Goal: Task Accomplishment & Management: Manage account settings

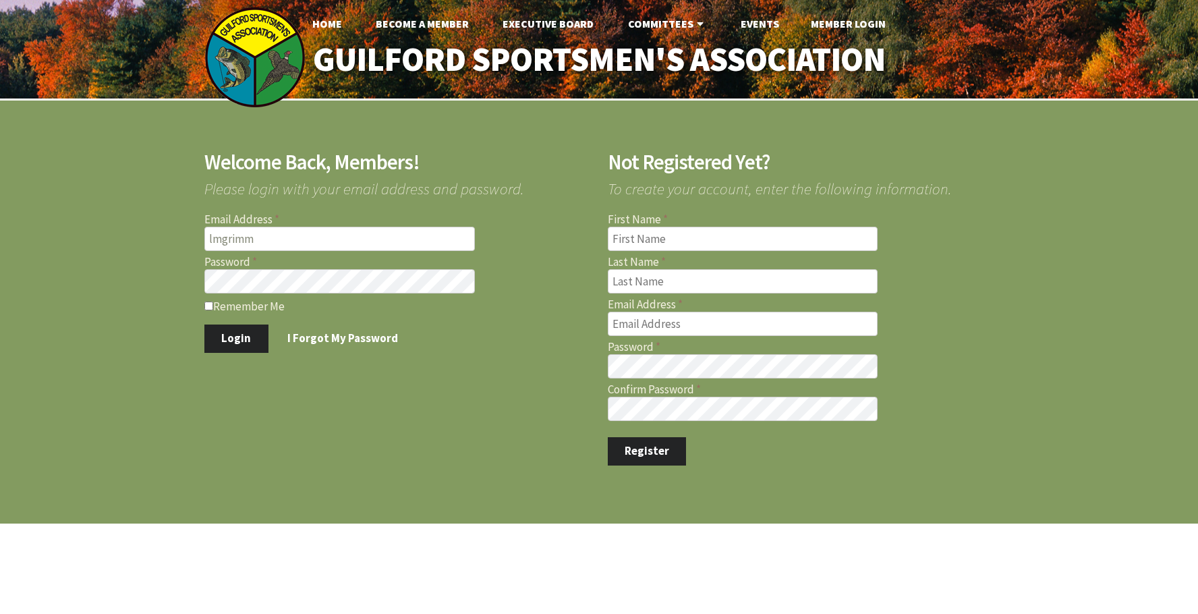
type input "lmgrimm@comcast.net"
click at [206, 307] on input "Remember Me" at bounding box center [208, 306] width 9 height 9
checkbox input "true"
click at [206, 336] on button "Login" at bounding box center [236, 339] width 64 height 28
click at [247, 335] on button "Login" at bounding box center [236, 339] width 64 height 28
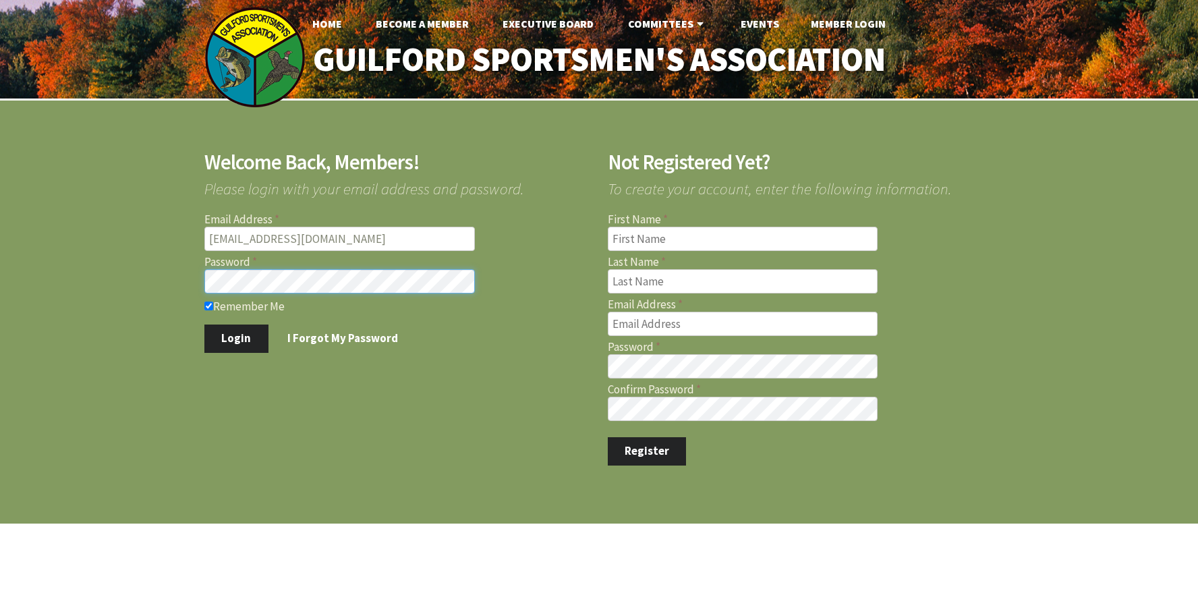
click at [204, 325] on button "Login" at bounding box center [236, 339] width 64 height 28
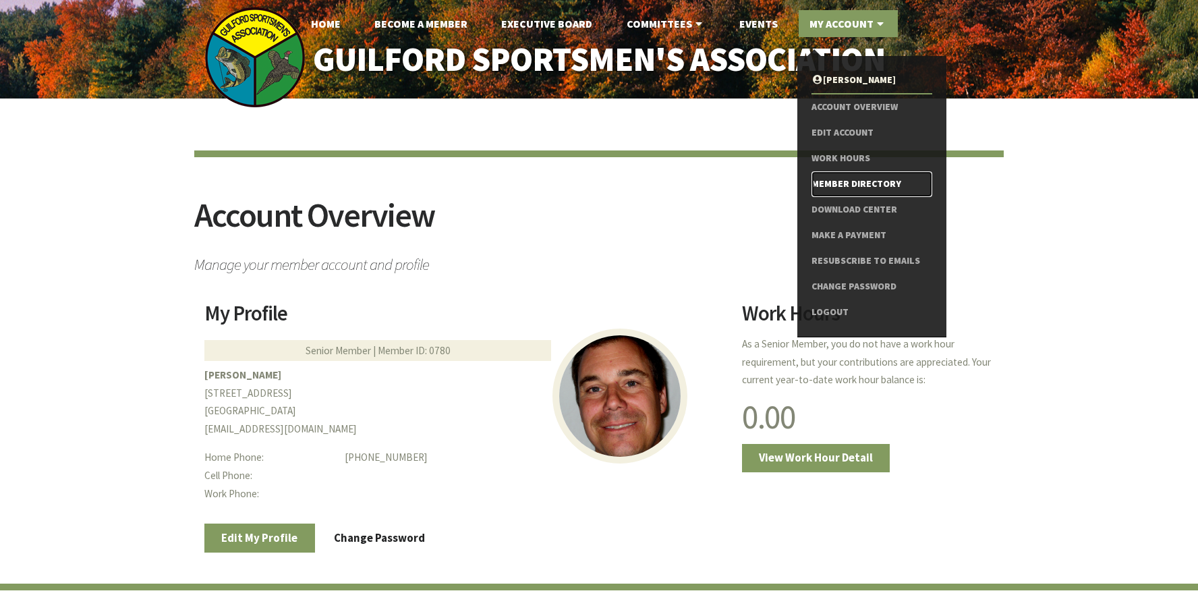
click at [835, 184] on link "Member Directory" at bounding box center [872, 184] width 121 height 26
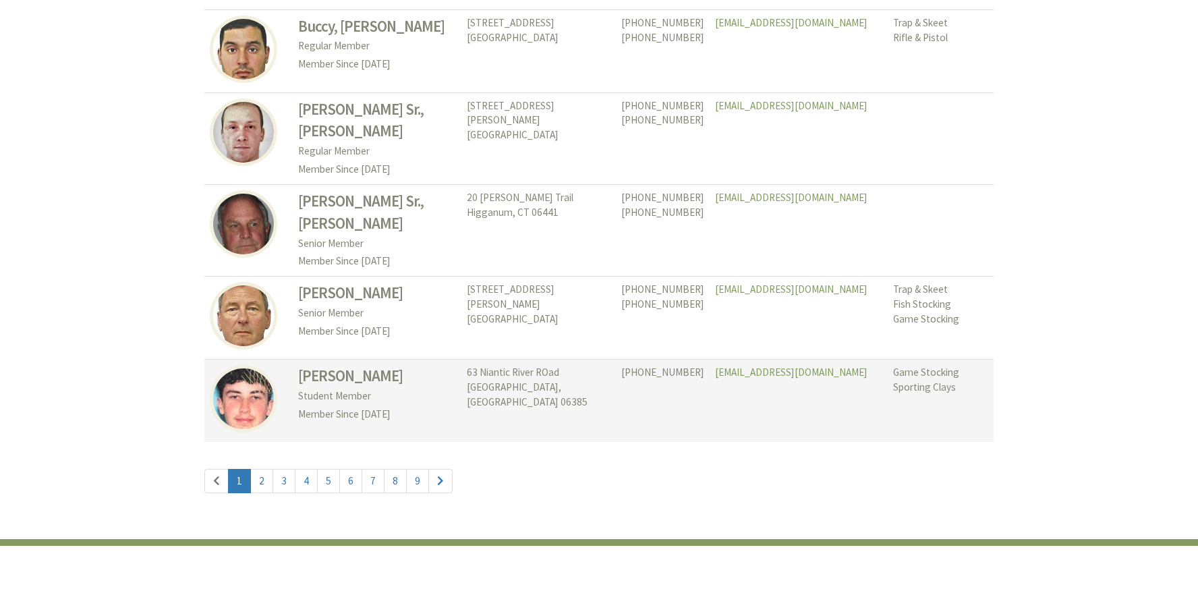
scroll to position [6205, 0]
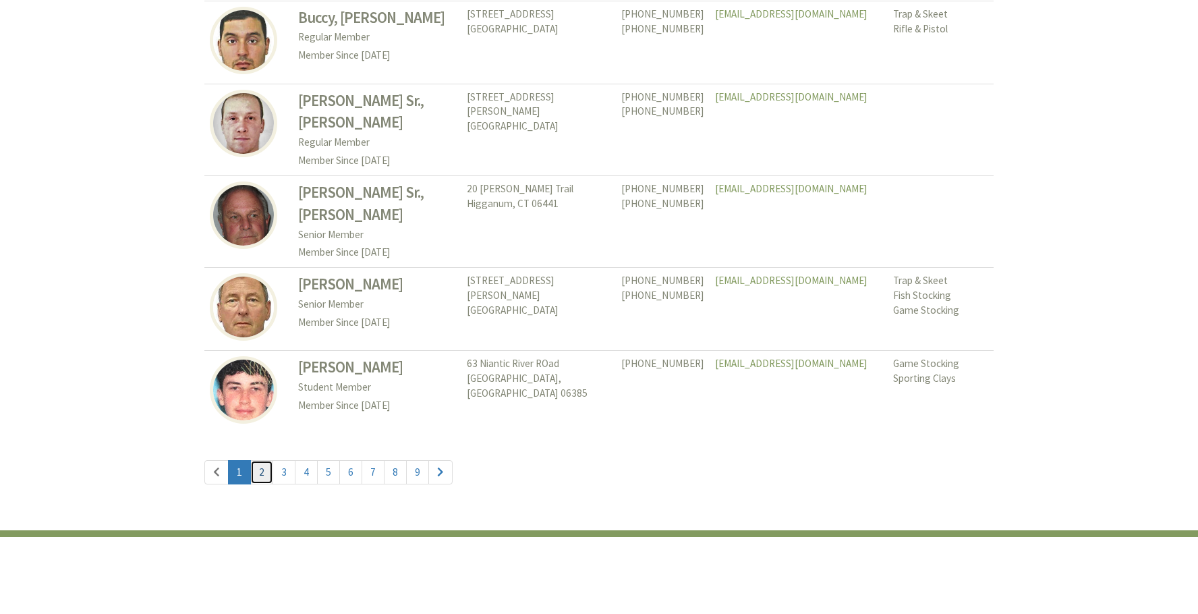
click at [263, 460] on link "2" at bounding box center [261, 472] width 23 height 24
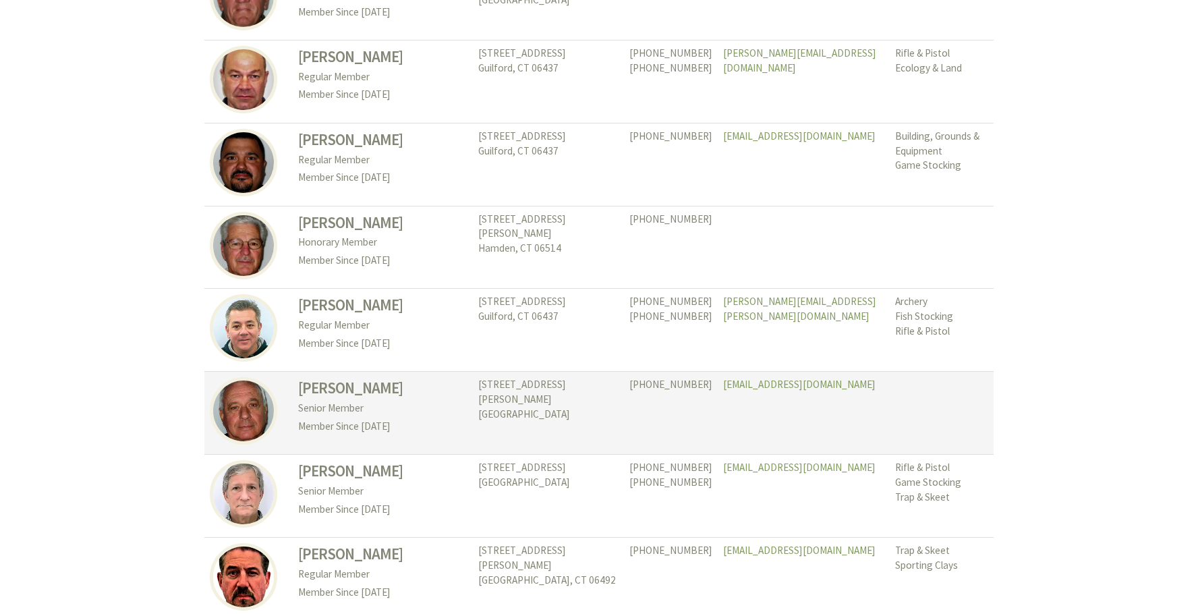
scroll to position [6072, 0]
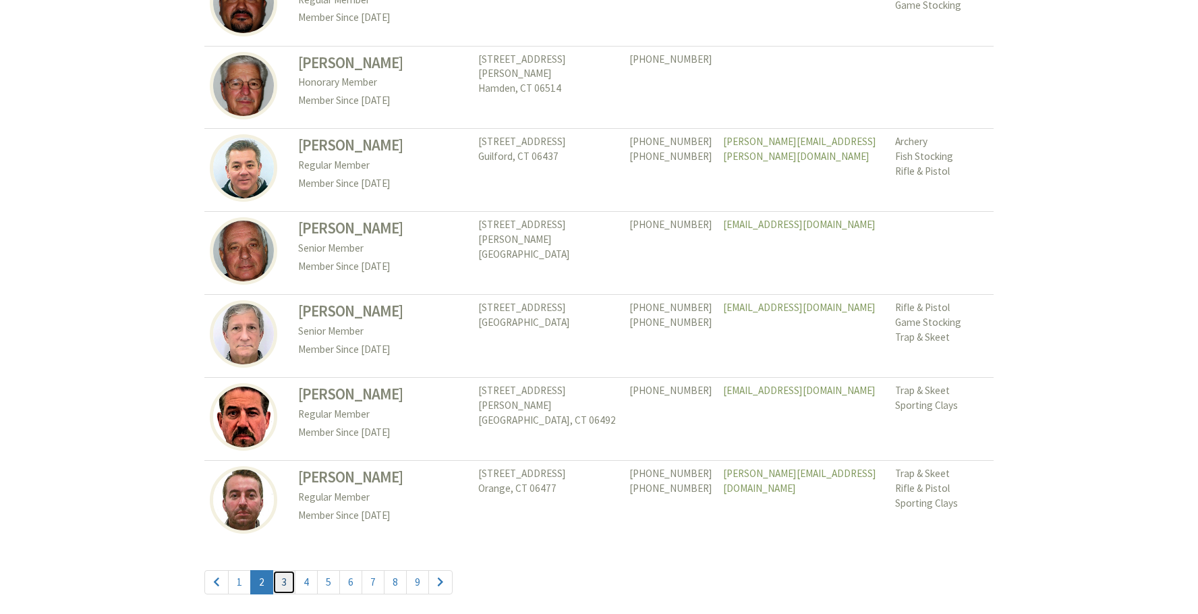
click at [281, 570] on link "3" at bounding box center [284, 582] width 23 height 24
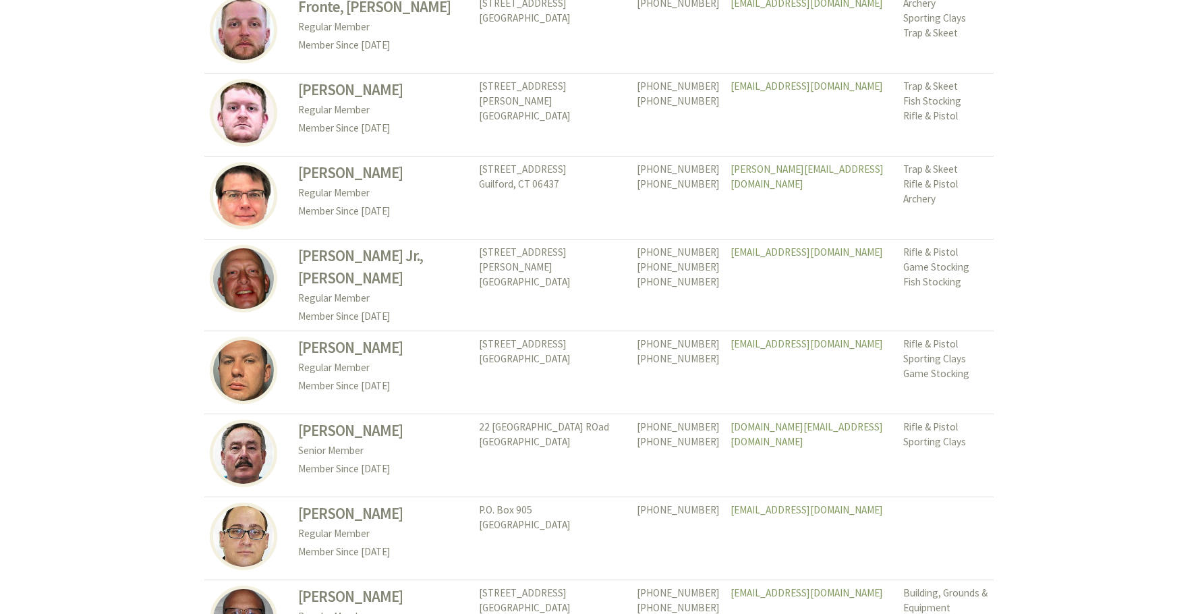
scroll to position [6205, 0]
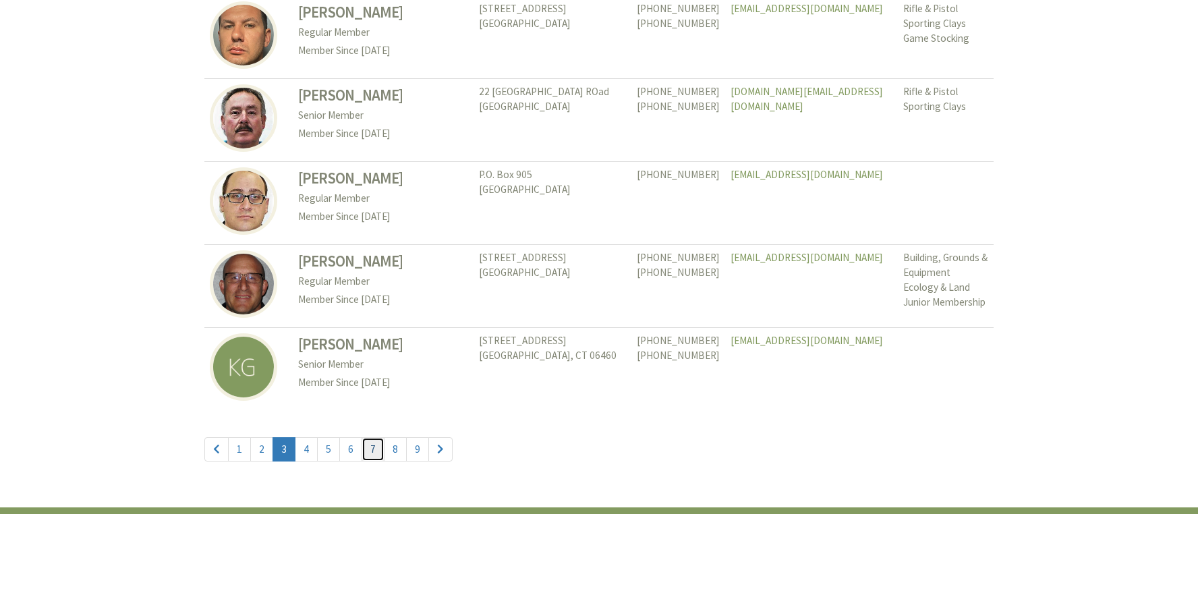
click at [368, 437] on link "7" at bounding box center [373, 449] width 23 height 24
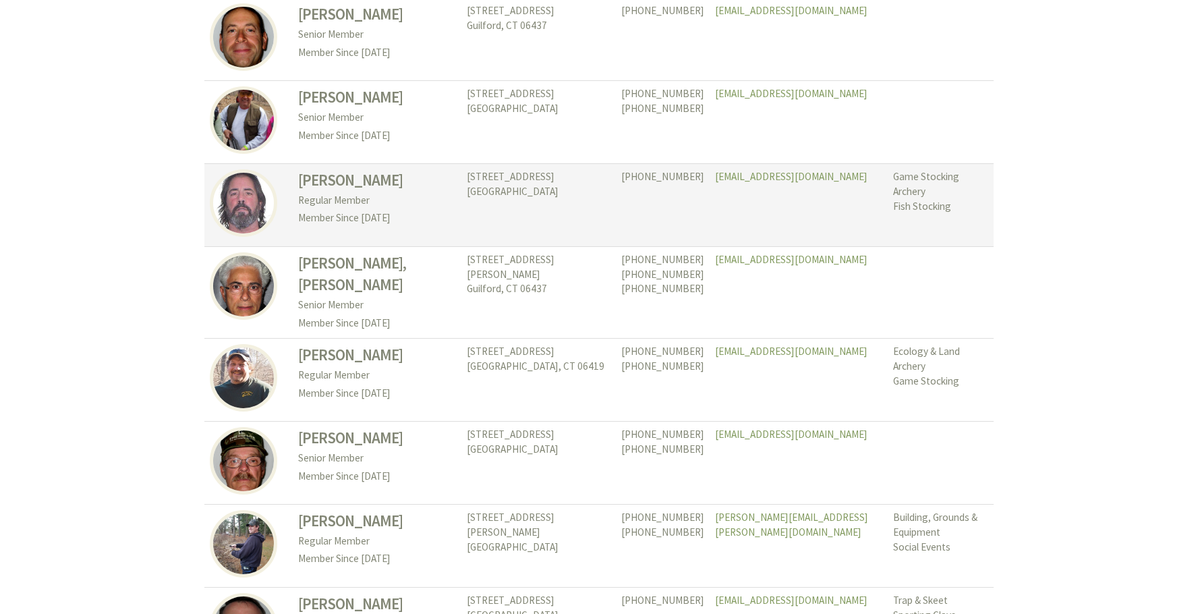
scroll to position [1214, 0]
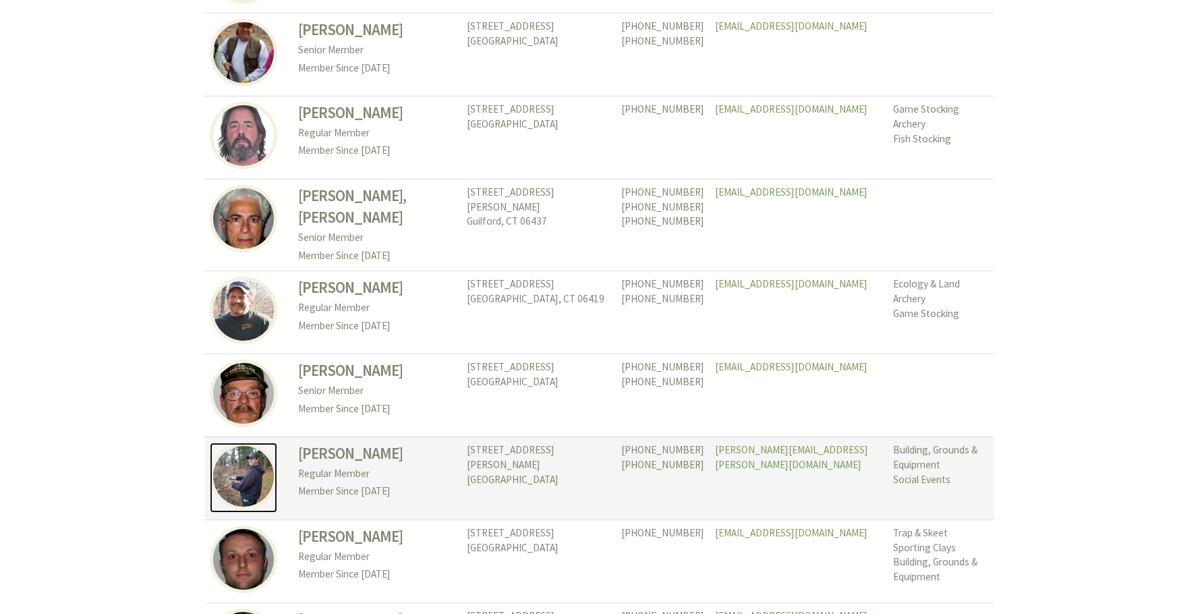
click at [250, 458] on img at bounding box center [243, 476] width 67 height 67
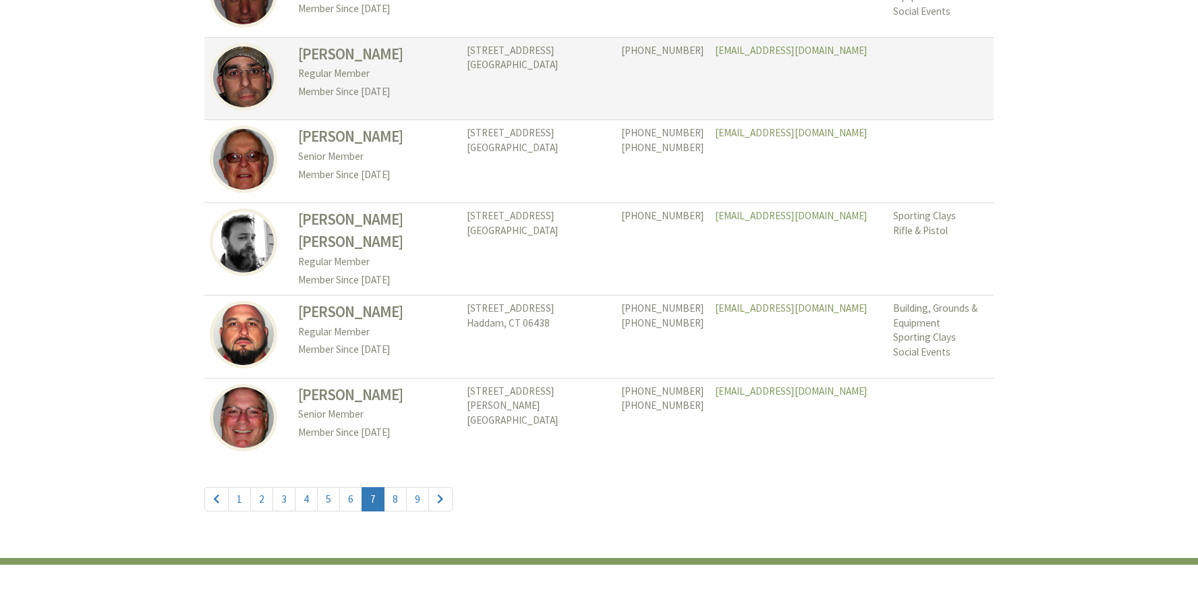
scroll to position [6228, 0]
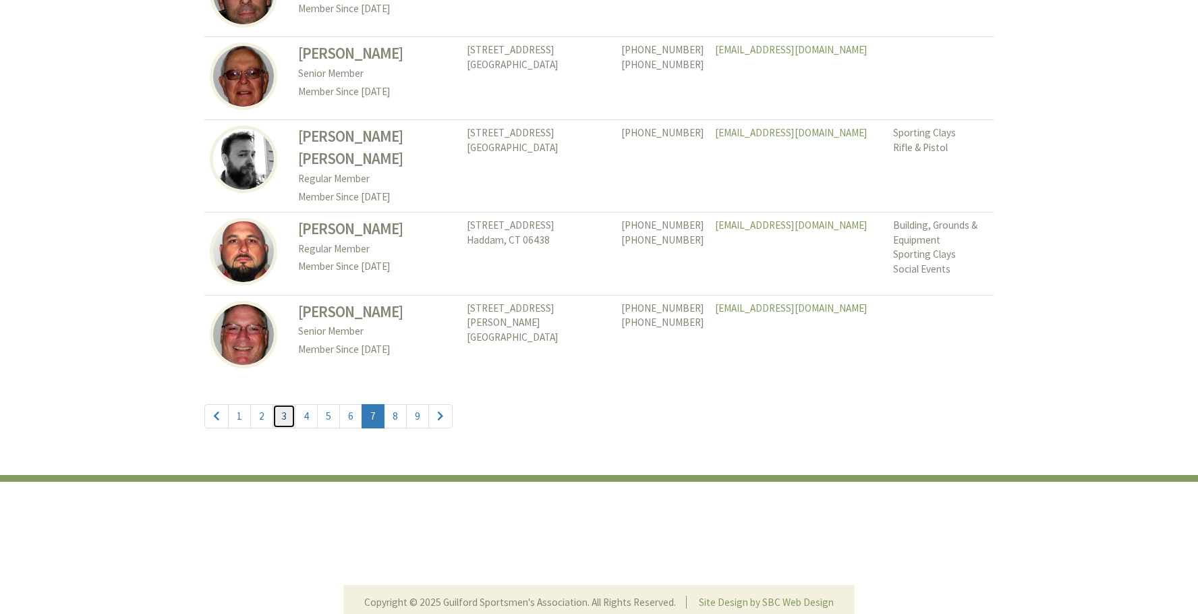
click at [285, 404] on link "3" at bounding box center [284, 416] width 23 height 24
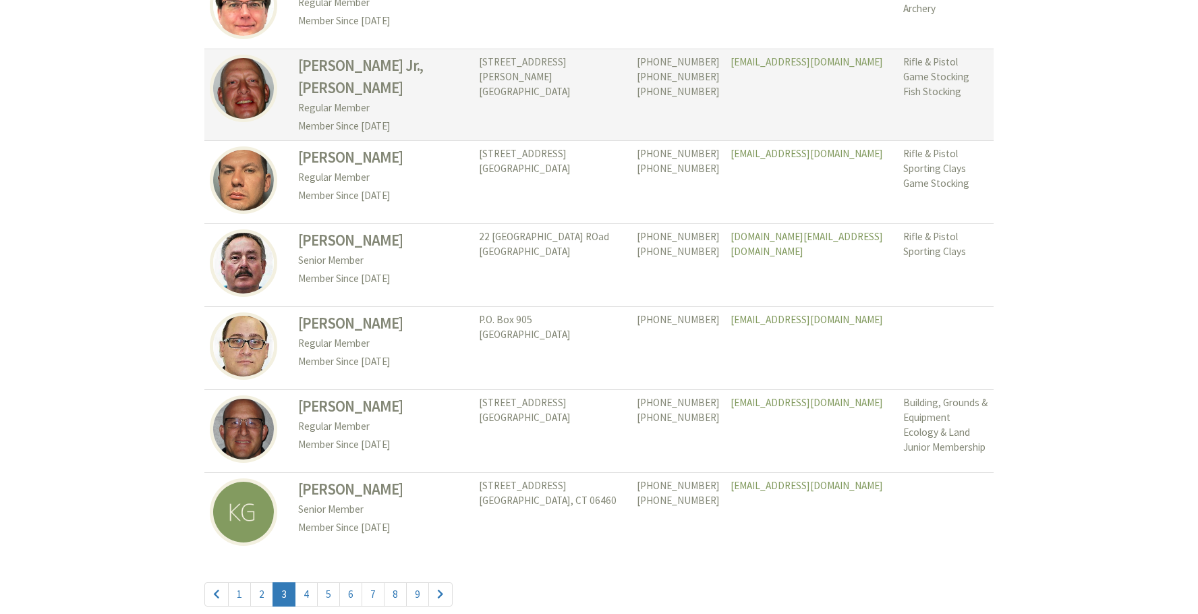
scroll to position [6072, 0]
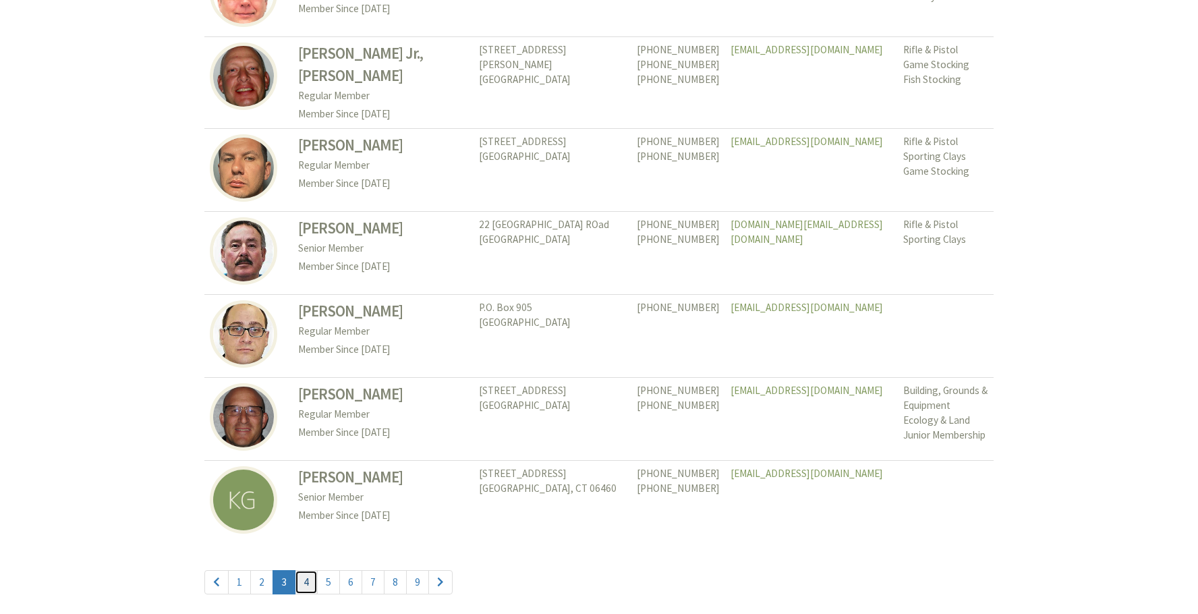
click at [312, 570] on link "4" at bounding box center [306, 582] width 23 height 24
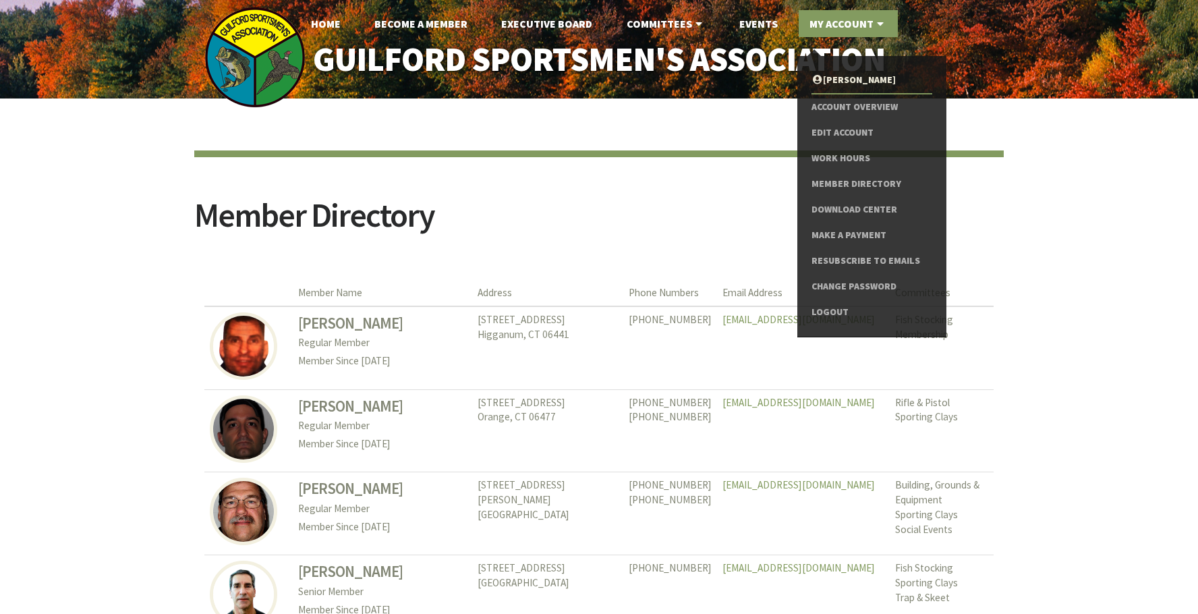
click at [870, 21] on link "My Account" at bounding box center [848, 23] width 99 height 27
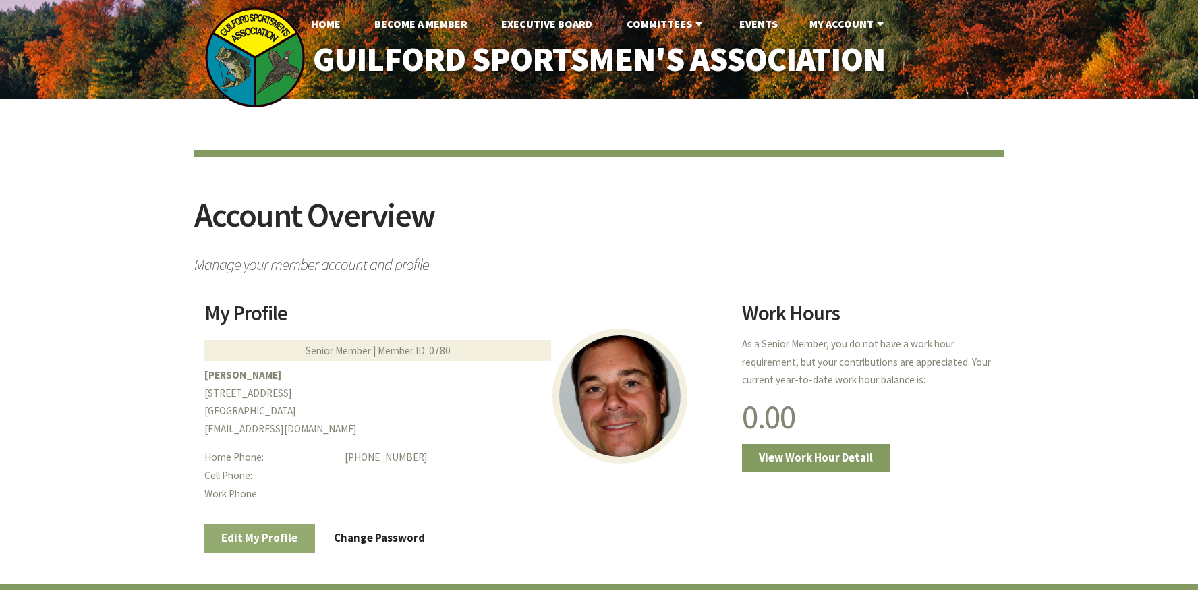
click at [242, 532] on link "Edit My Profile" at bounding box center [259, 538] width 111 height 28
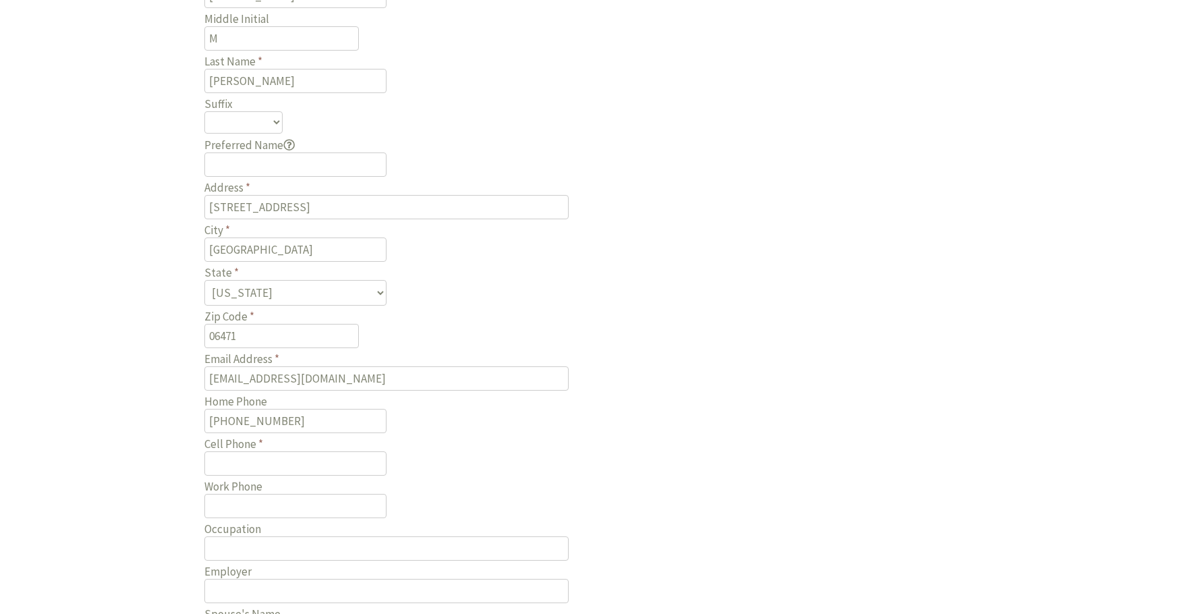
scroll to position [472, 0]
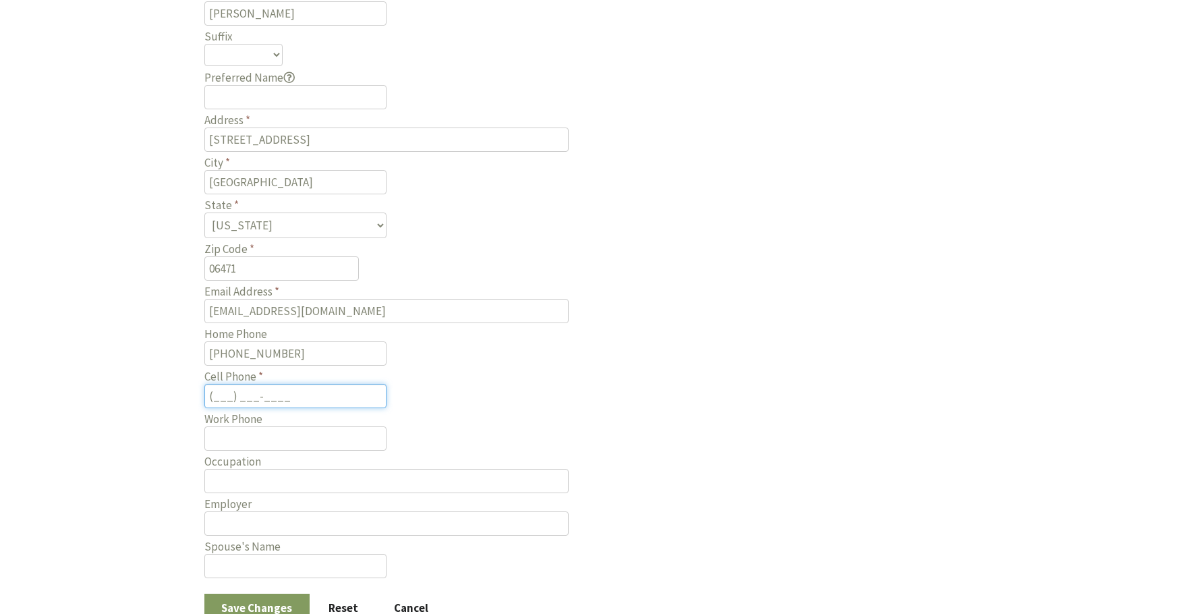
click at [242, 397] on input "(___) ___-____" at bounding box center [295, 396] width 182 height 24
type input "[PHONE_NUMBER]"
click at [229, 604] on button "Save Changes" at bounding box center [256, 608] width 105 height 28
